Goal: Information Seeking & Learning: Check status

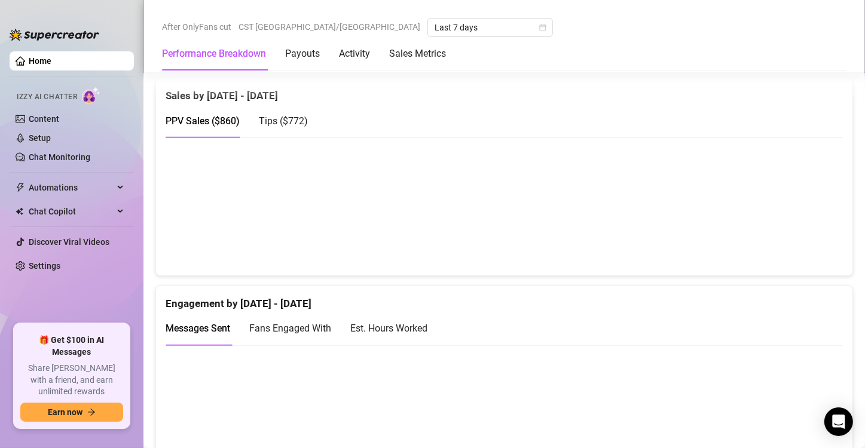
scroll to position [610, 0]
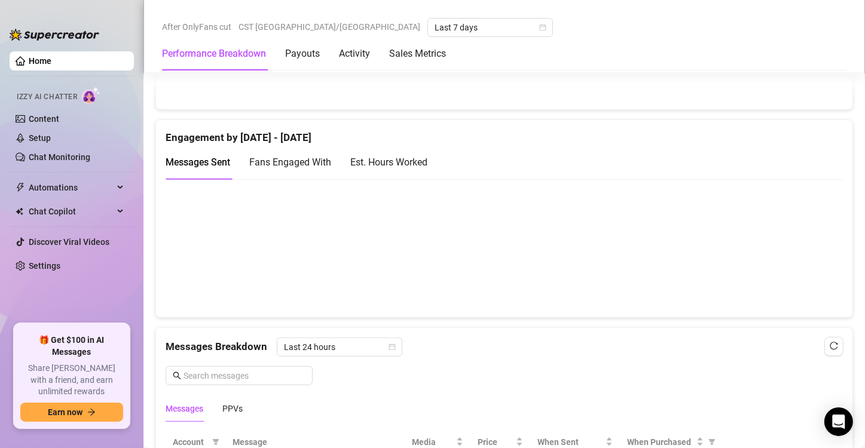
scroll to position [772, 0]
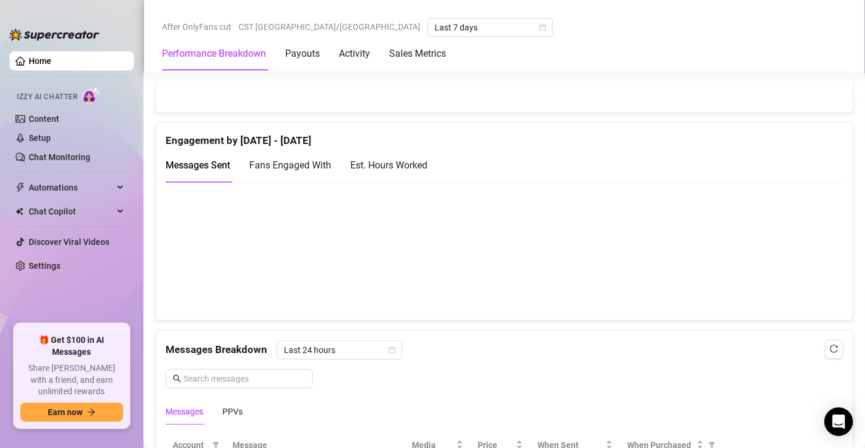
click at [398, 165] on div "Est. Hours Worked" at bounding box center [388, 165] width 77 height 15
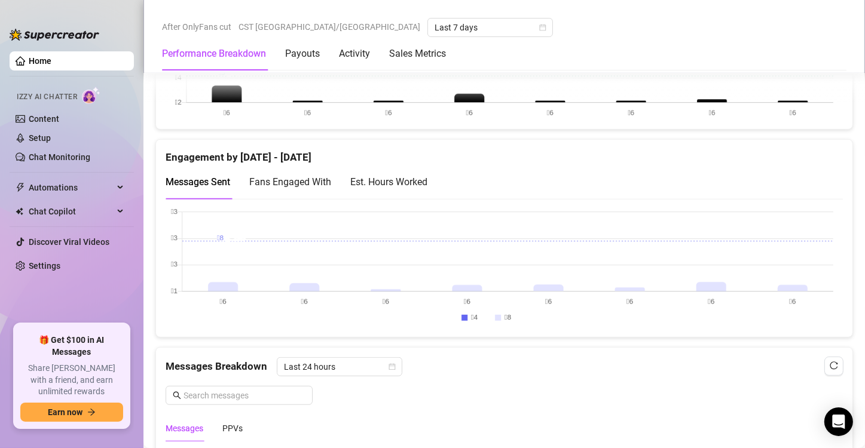
scroll to position [757, 0]
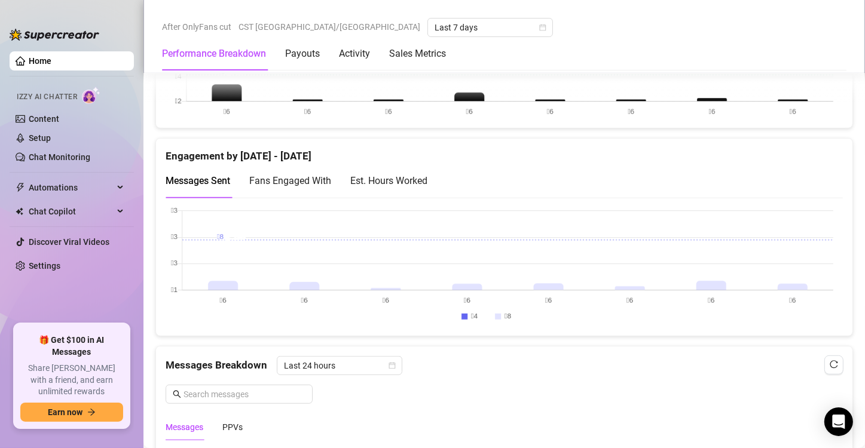
click at [803, 268] on canvas at bounding box center [500, 267] width 668 height 120
click at [393, 182] on div "Est. Hours Worked" at bounding box center [388, 180] width 77 height 15
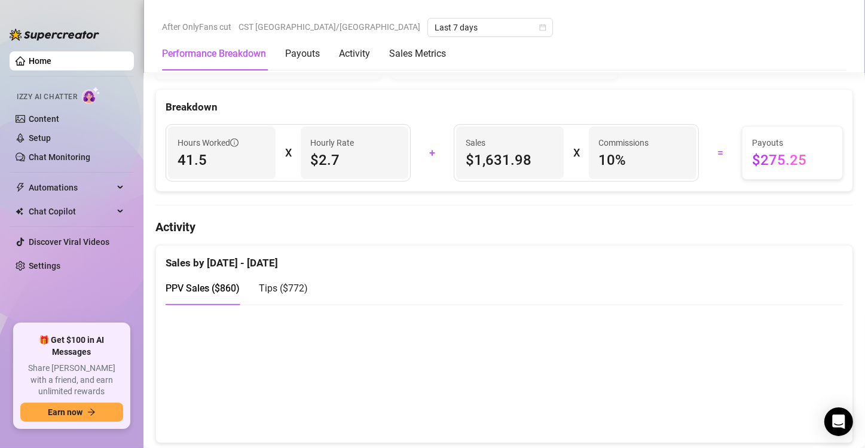
scroll to position [442, 0]
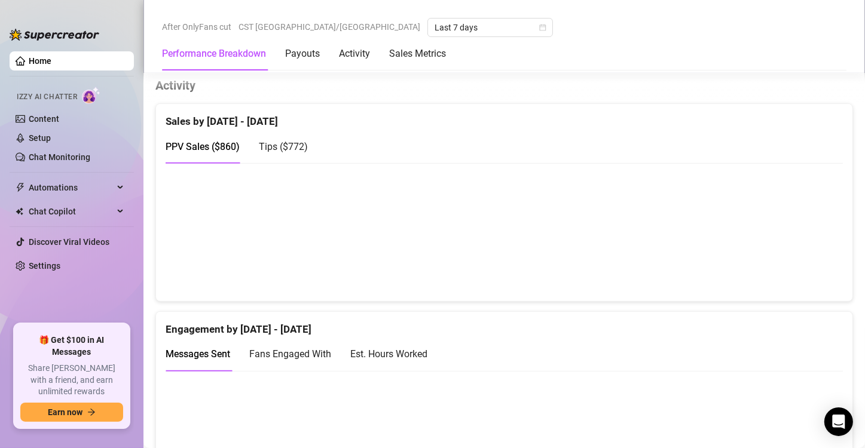
scroll to position [601, 0]
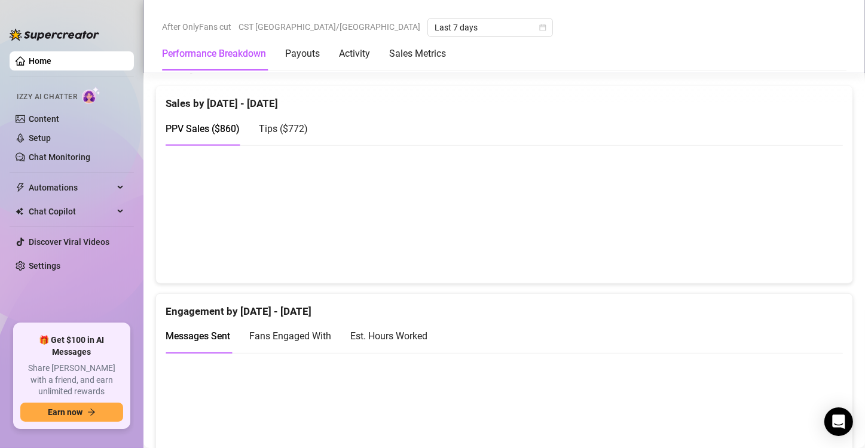
click at [409, 340] on div "Est. Hours Worked" at bounding box center [388, 336] width 77 height 15
